Goal: Task Accomplishment & Management: Complete application form

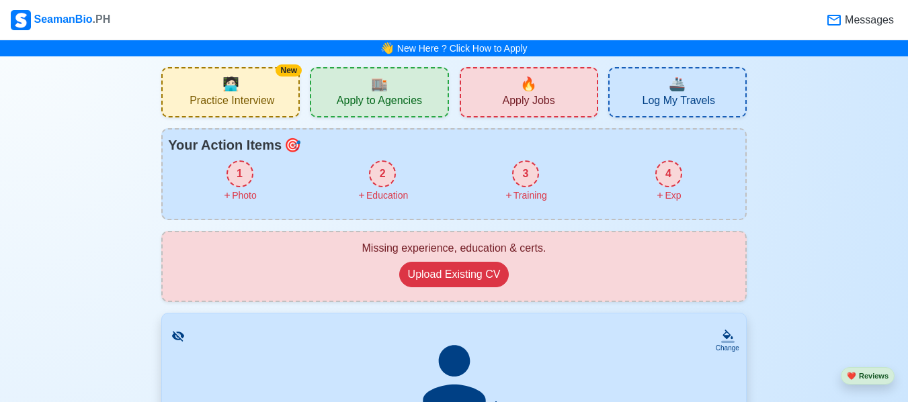
click at [397, 103] on span "Apply to Agencies" at bounding box center [379, 102] width 85 height 17
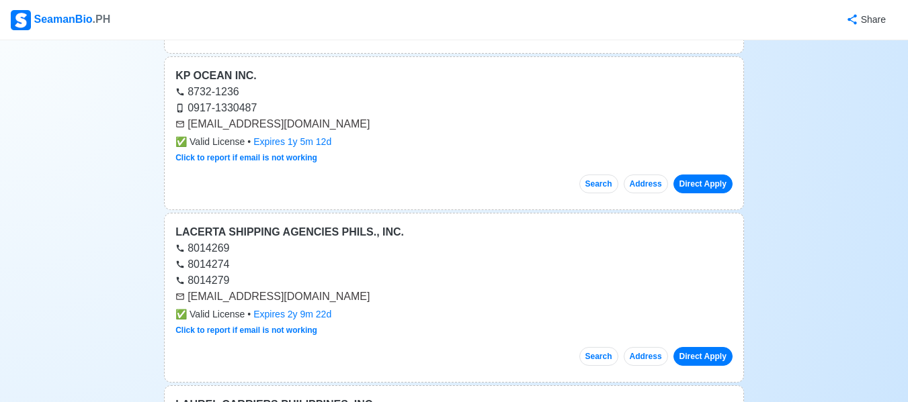
scroll to position [1403, 0]
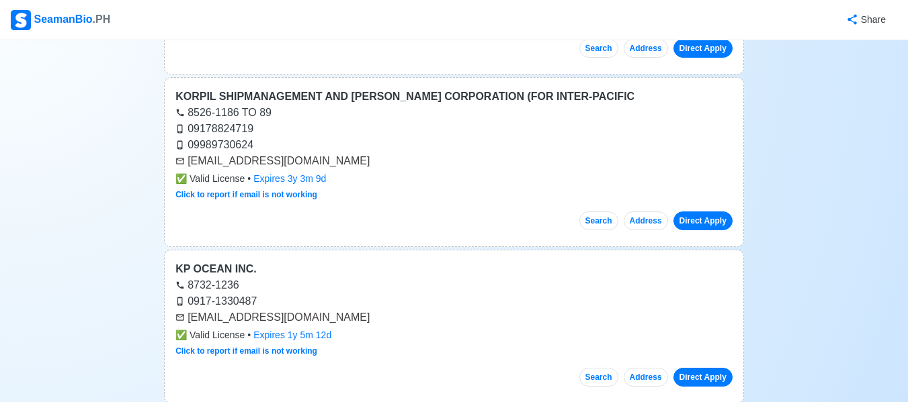
click at [446, 181] on div "✅ Valid License • Expires 3y 3m 9d" at bounding box center [453, 179] width 557 height 14
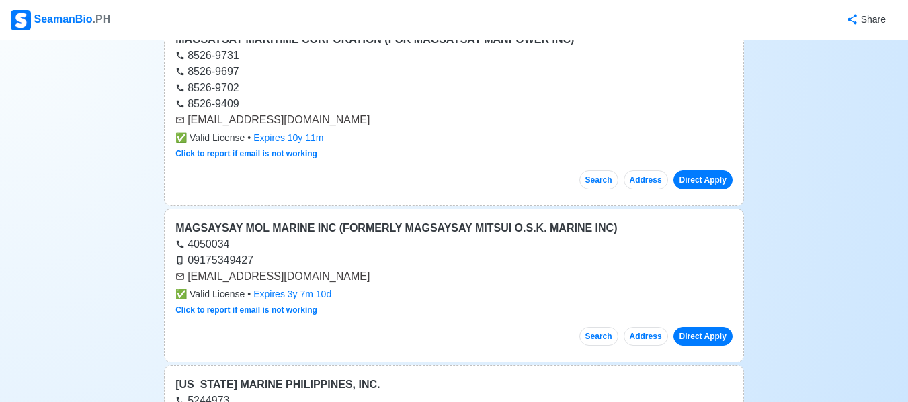
scroll to position [2596, 0]
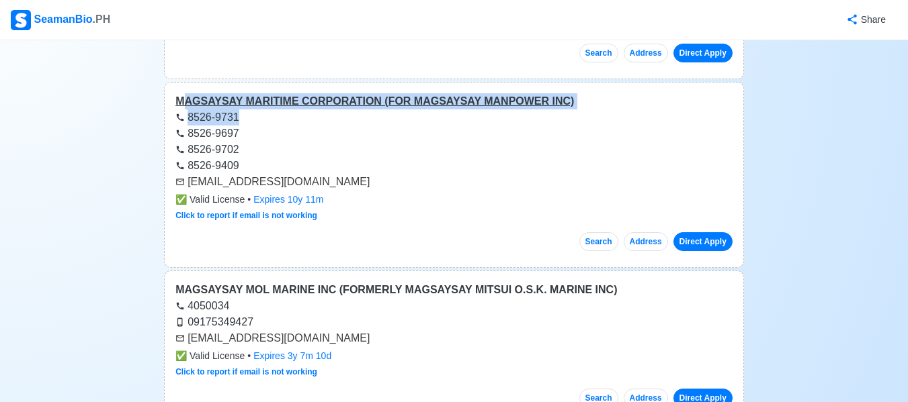
drag, startPoint x: 181, startPoint y: 94, endPoint x: 555, endPoint y: 107, distance: 373.7
click at [555, 107] on div "MAGSAYSAY MARITIME CORPORATION (FOR MAGSAYSAY MANPOWER INC)" at bounding box center [453, 101] width 557 height 16
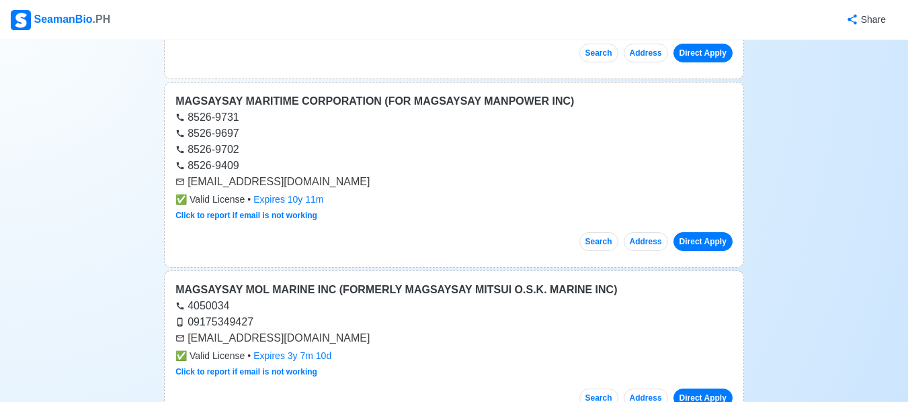
click at [361, 150] on div "8526-9702" at bounding box center [453, 150] width 557 height 16
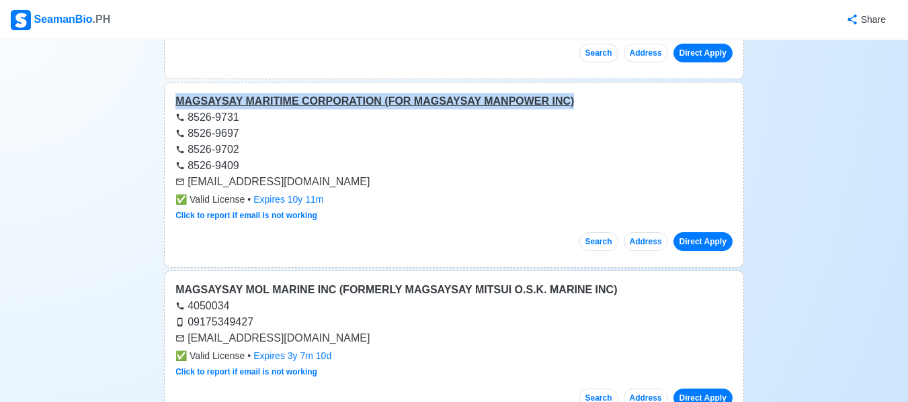
drag, startPoint x: 173, startPoint y: 95, endPoint x: 586, endPoint y: 102, distance: 413.8
click at [586, 102] on div "MAGSAYSAY MARITIME CORPORATION (FOR MAGSAYSAY MANPOWER INC) 8526-9731 8526-9697…" at bounding box center [454, 175] width 580 height 186
copy div "MAGSAYSAY MARITIME CORPORATION (FOR MAGSAYSAY MANPOWER INC)"
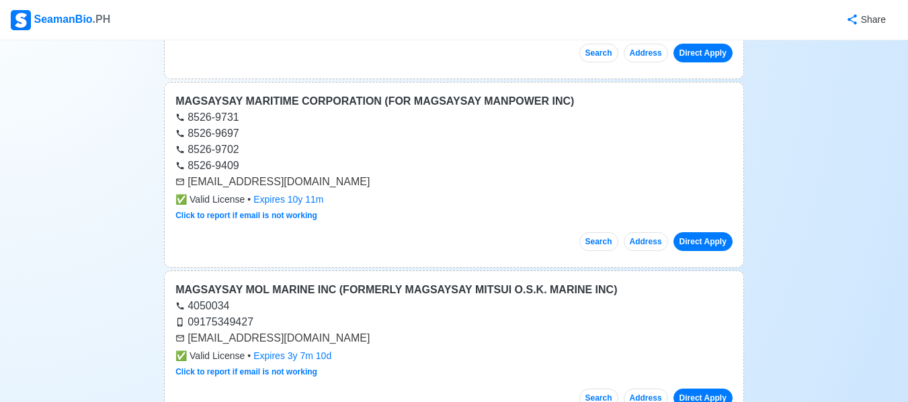
drag, startPoint x: 189, startPoint y: 183, endPoint x: 302, endPoint y: 182, distance: 113.5
click at [302, 182] on div "[EMAIL_ADDRESS][DOMAIN_NAME]" at bounding box center [453, 182] width 557 height 16
copy div "[EMAIL_ADDRESS][DOMAIN_NAME]"
click at [426, 193] on div "✅ Valid License • Expires 10y 11m" at bounding box center [453, 200] width 557 height 14
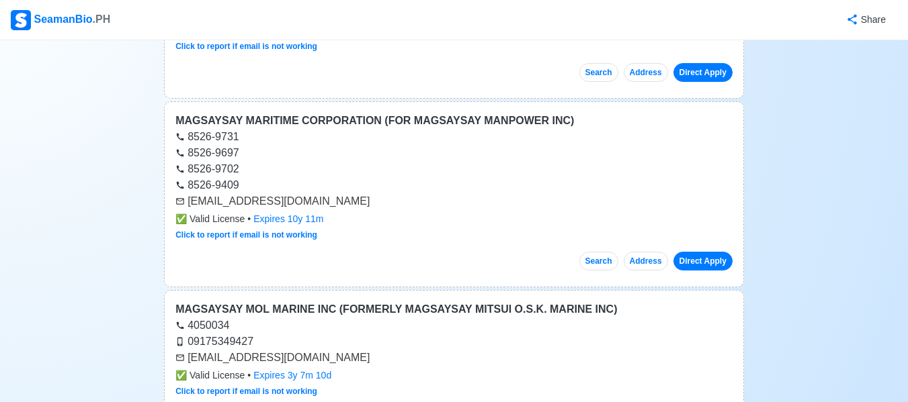
scroll to position [2577, 0]
click at [292, 120] on div "MAGSAYSAY MARITIME CORPORATION (FOR MAGSAYSAY MANPOWER INC)" at bounding box center [453, 120] width 557 height 16
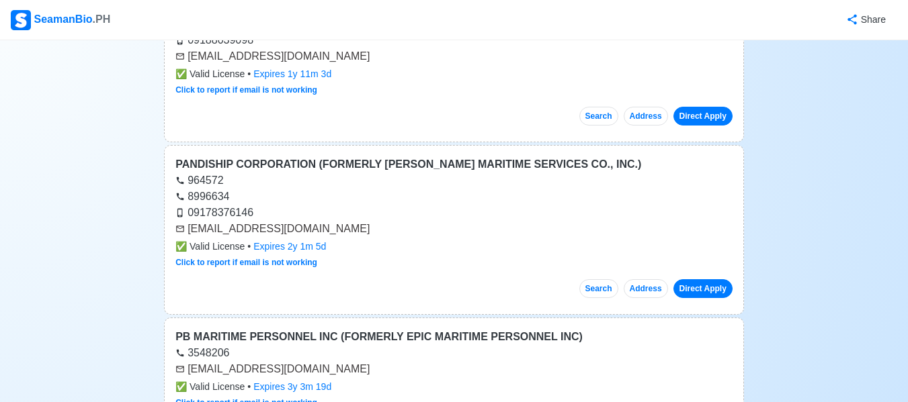
scroll to position [12360, 0]
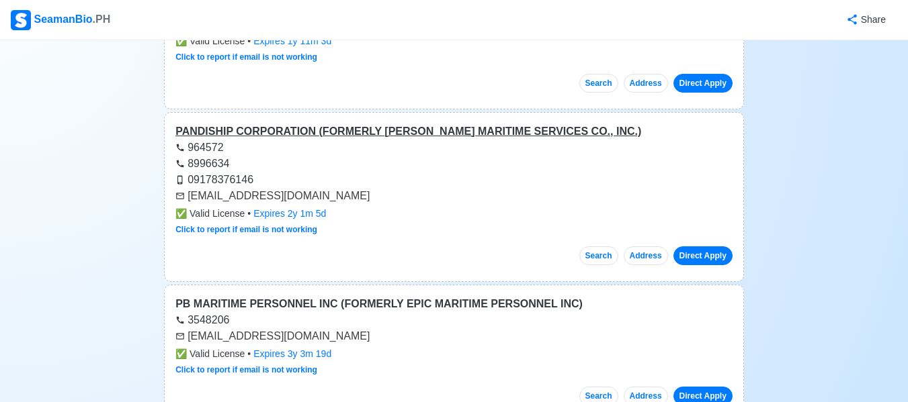
click at [236, 124] on div "PANDISHIP CORPORATION (FORMERLY [PERSON_NAME] MARITIME SERVICES CO., INC.)" at bounding box center [453, 132] width 557 height 16
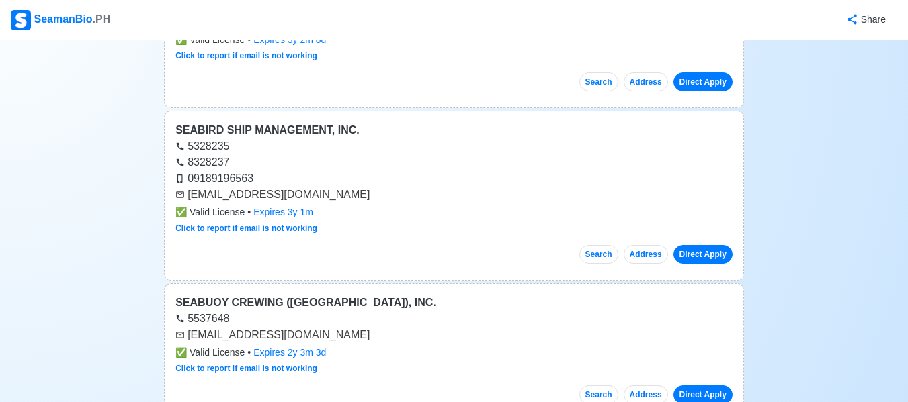
scroll to position [17624, 0]
click at [322, 122] on div "SEABIRD SHIP MANAGEMENT, INC." at bounding box center [453, 130] width 557 height 16
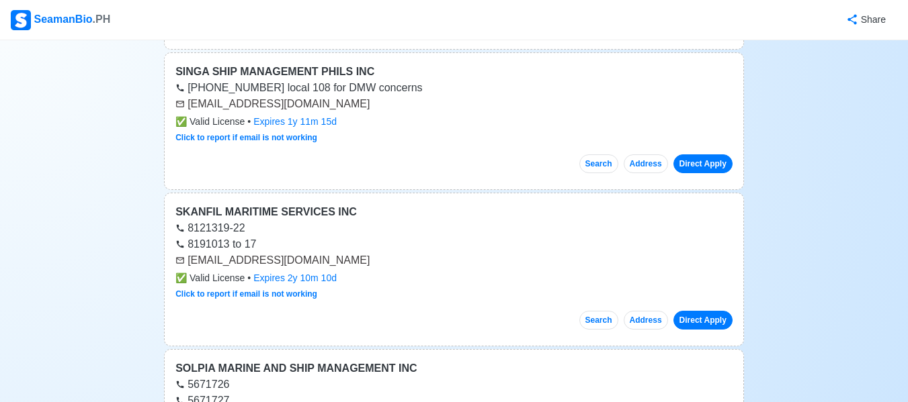
scroll to position [19204, 0]
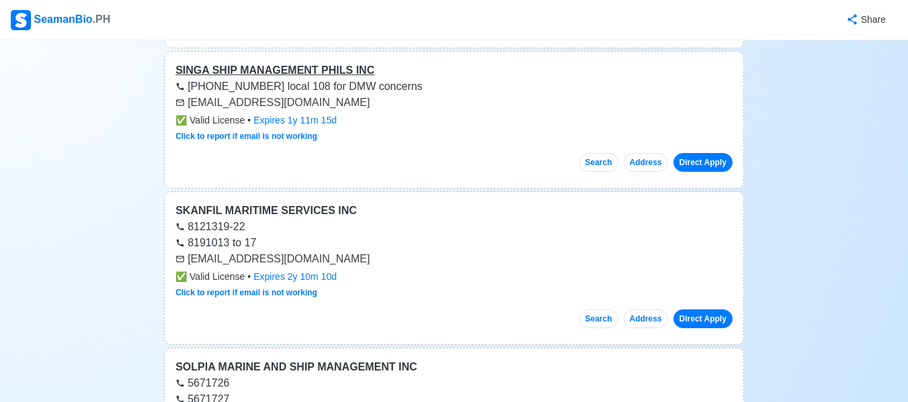
click at [255, 62] on div "SINGA SHIP MANAGEMENT PHILS INC" at bounding box center [453, 70] width 557 height 16
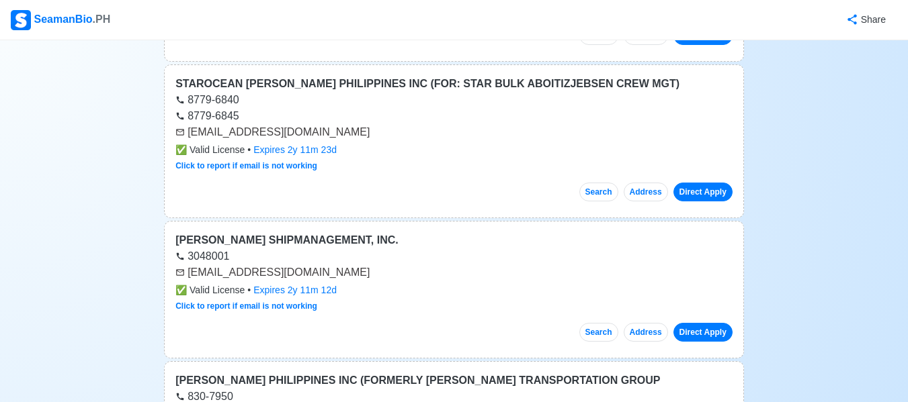
scroll to position [20994, 0]
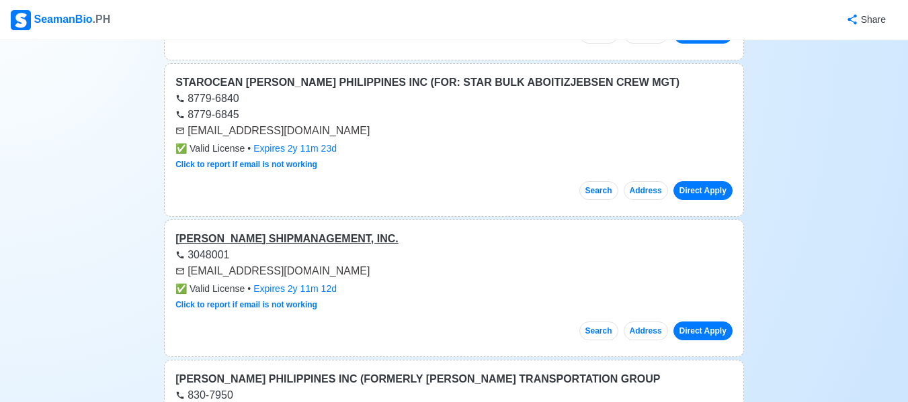
click at [313, 231] on div "[PERSON_NAME] SHIPMANAGEMENT, INC." at bounding box center [453, 239] width 557 height 16
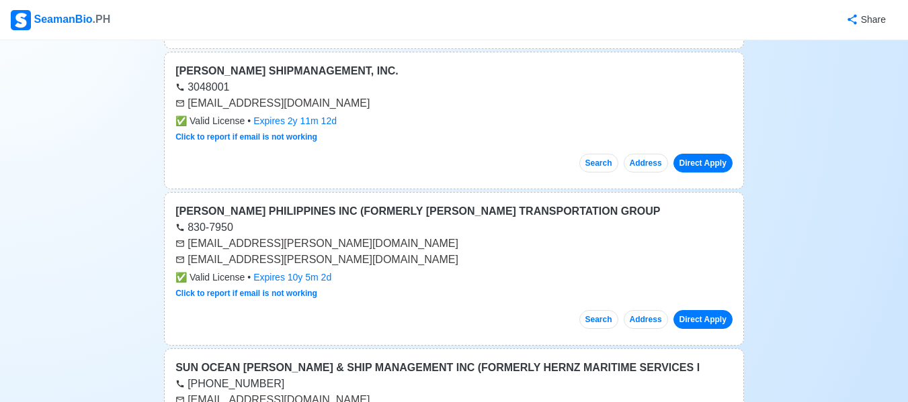
scroll to position [21163, 0]
click at [307, 203] on div "[PERSON_NAME] PHILIPPINES INC (FORMERLY [PERSON_NAME] TRANSPORTATION GROUP" at bounding box center [453, 211] width 557 height 16
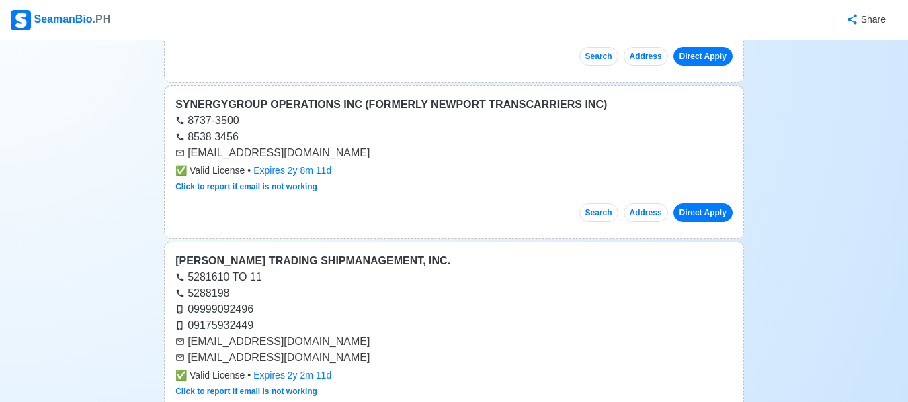
scroll to position [22386, 0]
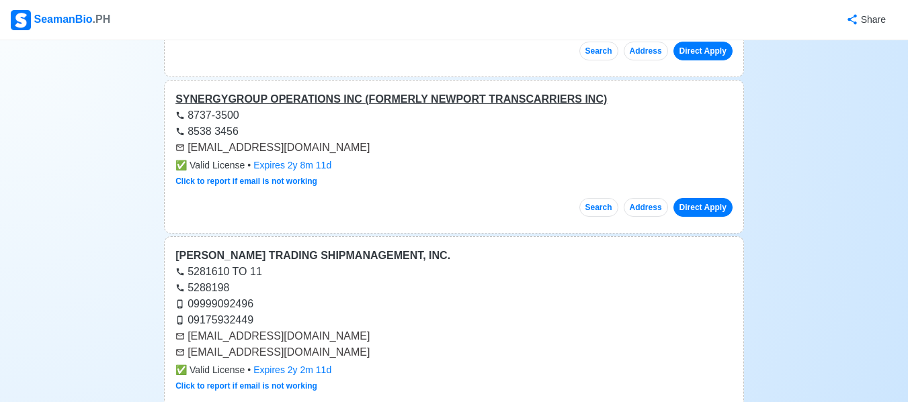
click at [341, 91] on div "SYNERGYGROUP OPERATIONS INC (FORMERLY NEWPORT TRANSCARRIERS INC)" at bounding box center [453, 99] width 557 height 16
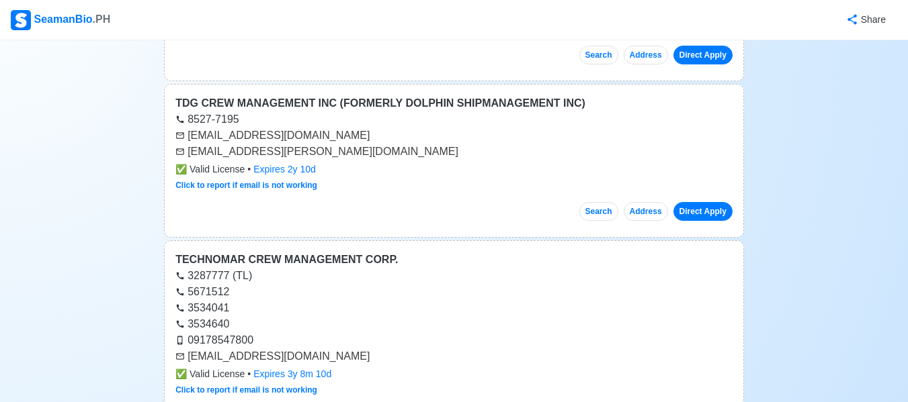
scroll to position [23056, 0]
click at [326, 253] on div "TECHNOMAR CREW MANAGEMENT CORP." at bounding box center [453, 261] width 557 height 16
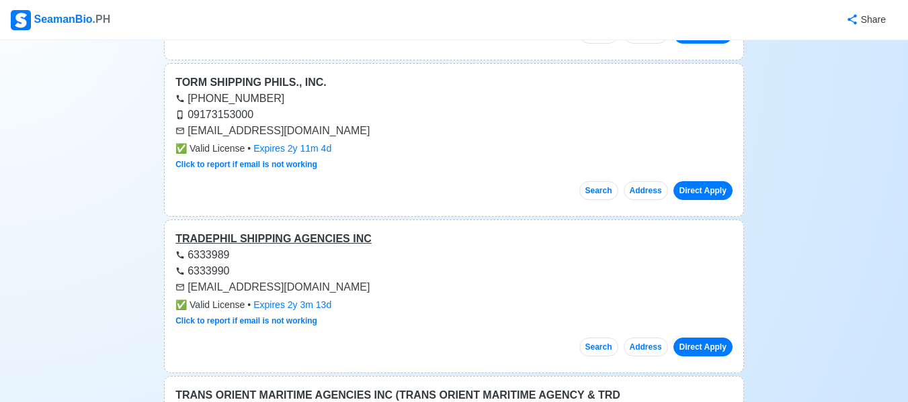
scroll to position [24031, 0]
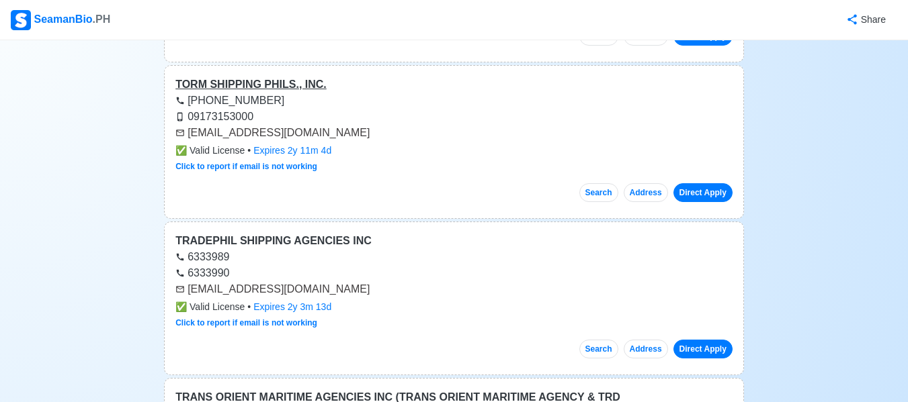
click at [263, 77] on div "TORM SHIPPING PHILS., INC." at bounding box center [453, 85] width 557 height 16
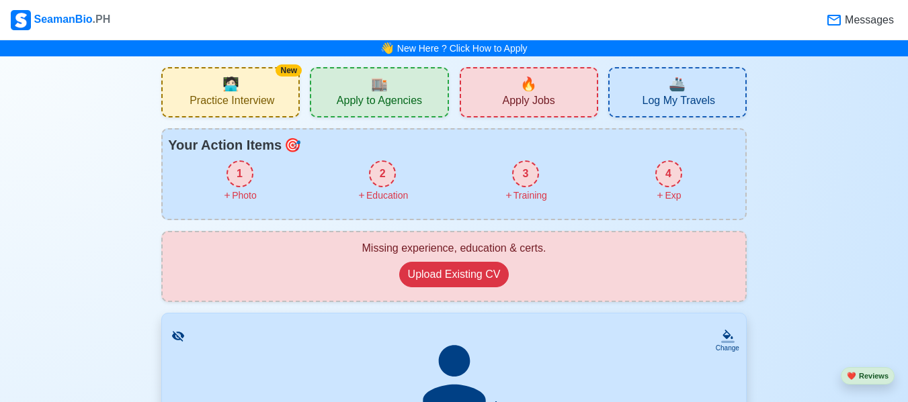
click at [385, 82] on span "🏬" at bounding box center [379, 84] width 17 height 20
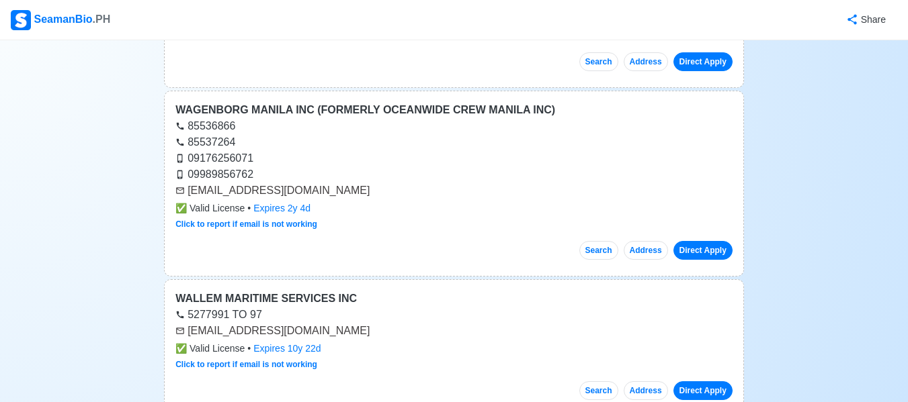
scroll to position [27786, 0]
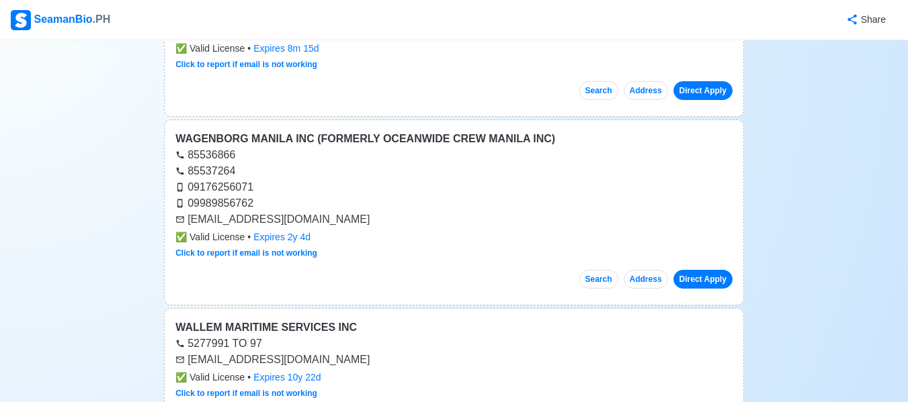
click at [371, 212] on div "[EMAIL_ADDRESS][DOMAIN_NAME]" at bounding box center [453, 220] width 557 height 16
